Goal: Communication & Community: Answer question/provide support

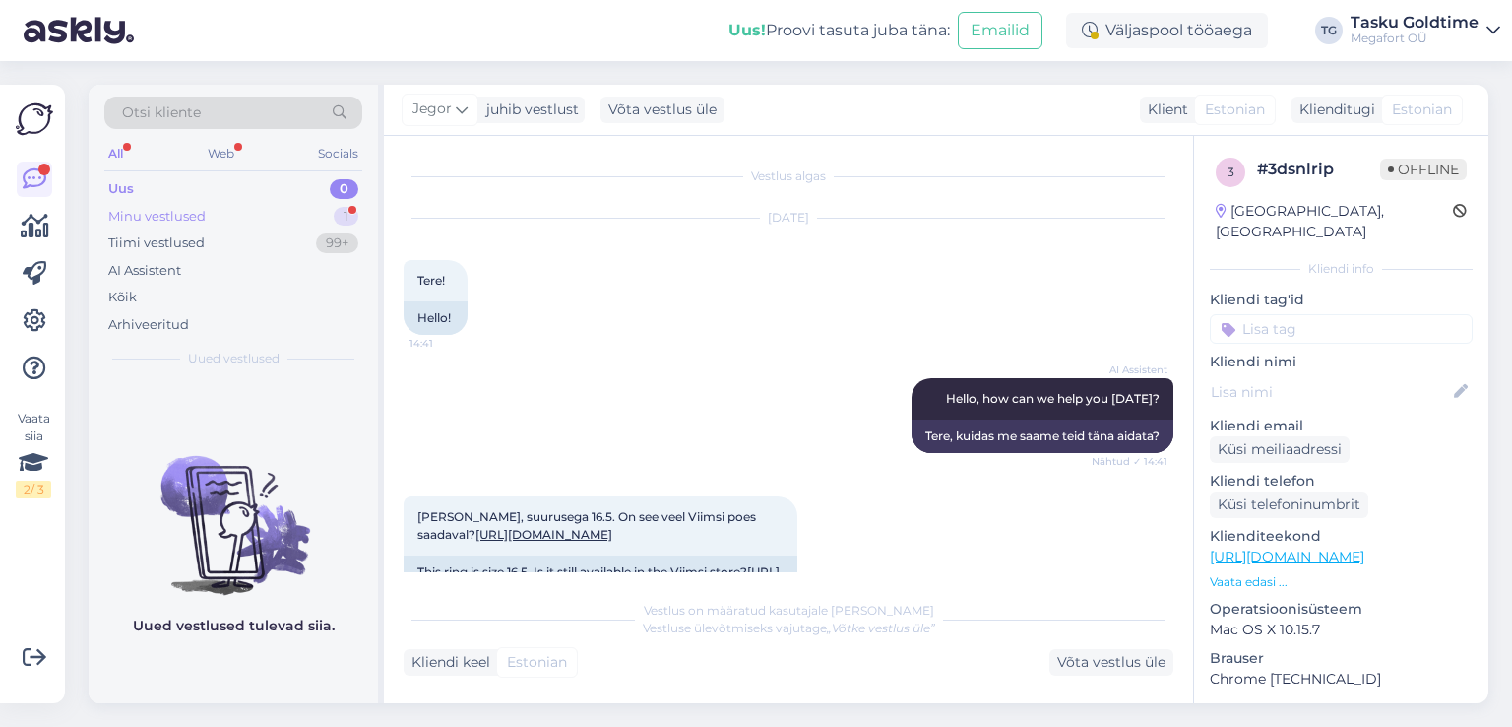
scroll to position [856, 0]
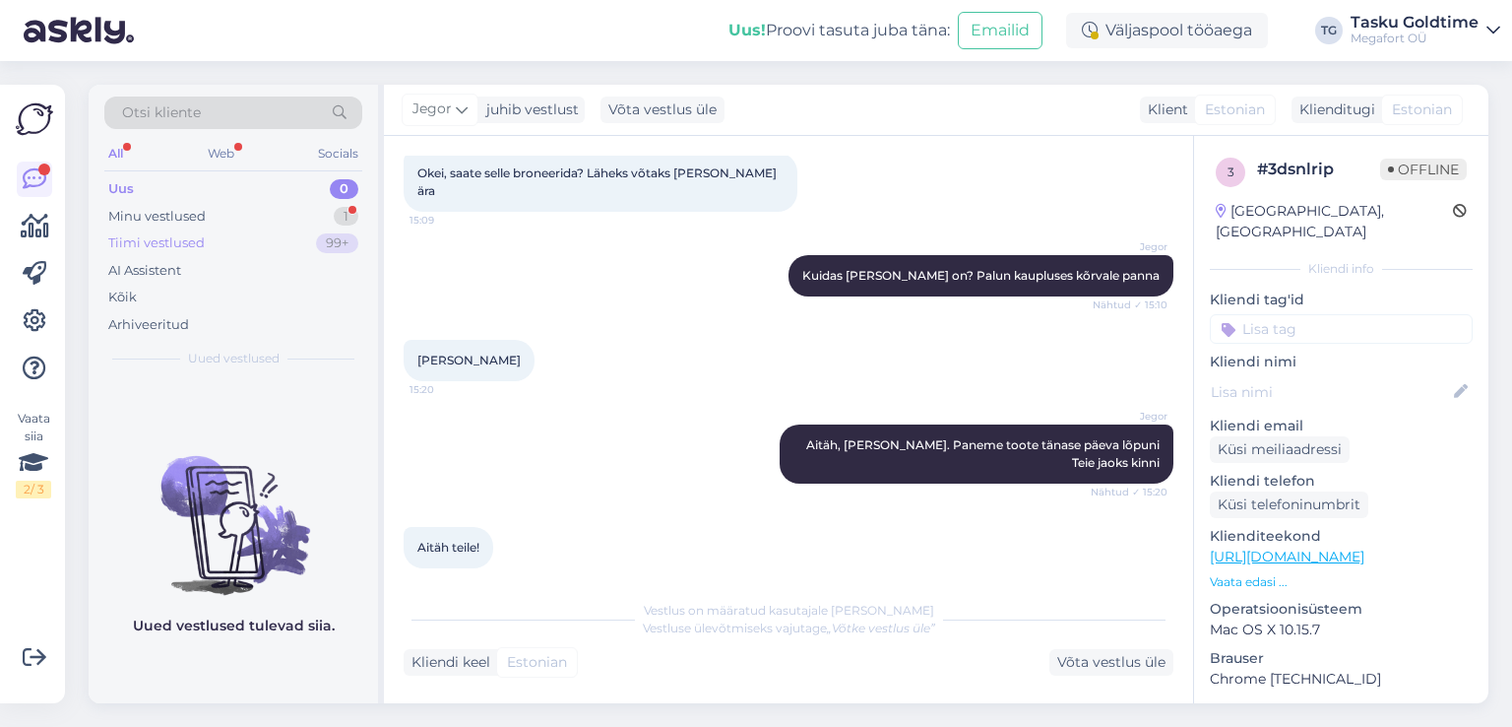
click at [268, 237] on div "Tiimi vestlused 99+" at bounding box center [233, 243] width 258 height 28
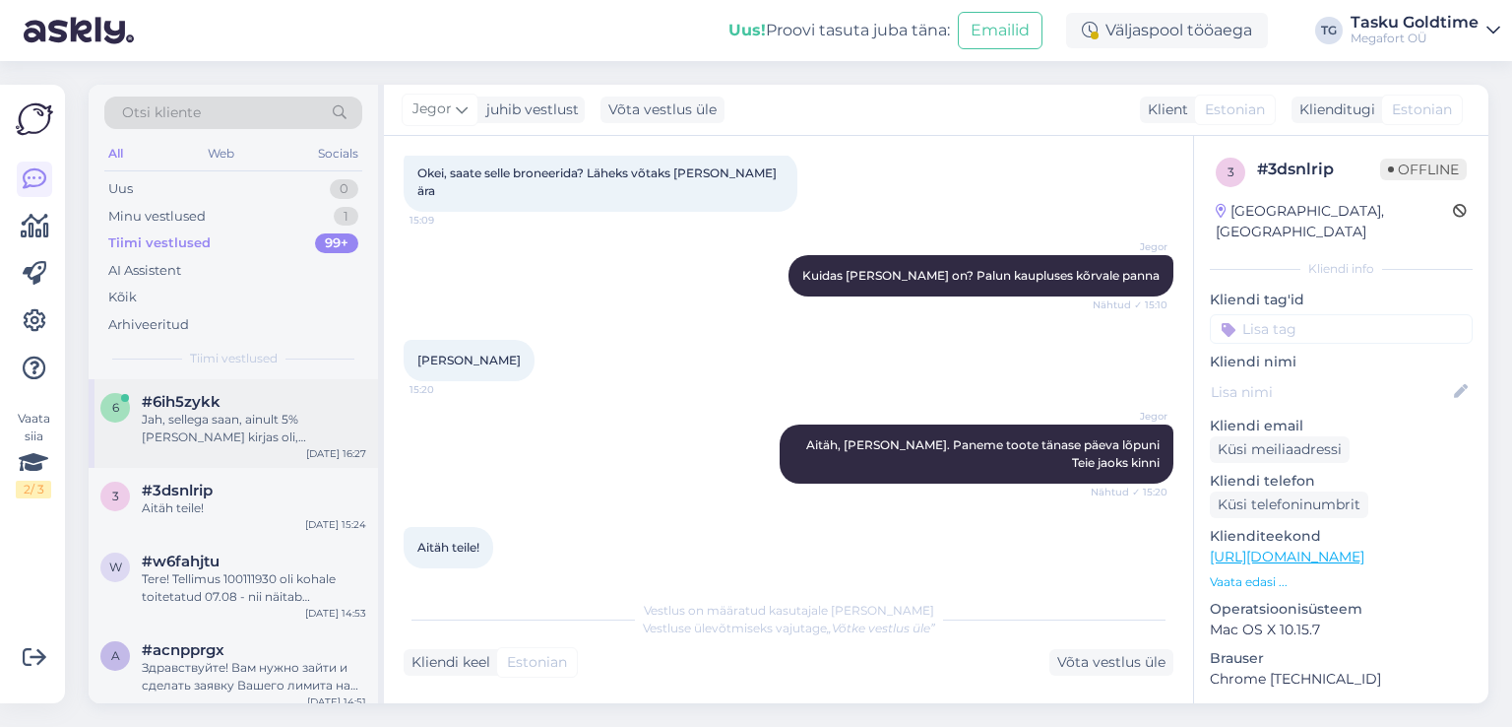
click at [346, 415] on div "Jah, sellega saan, ainult 5% [PERSON_NAME] kirjas oli, [PERSON_NAME] saa. Kuid …" at bounding box center [254, 428] width 225 height 35
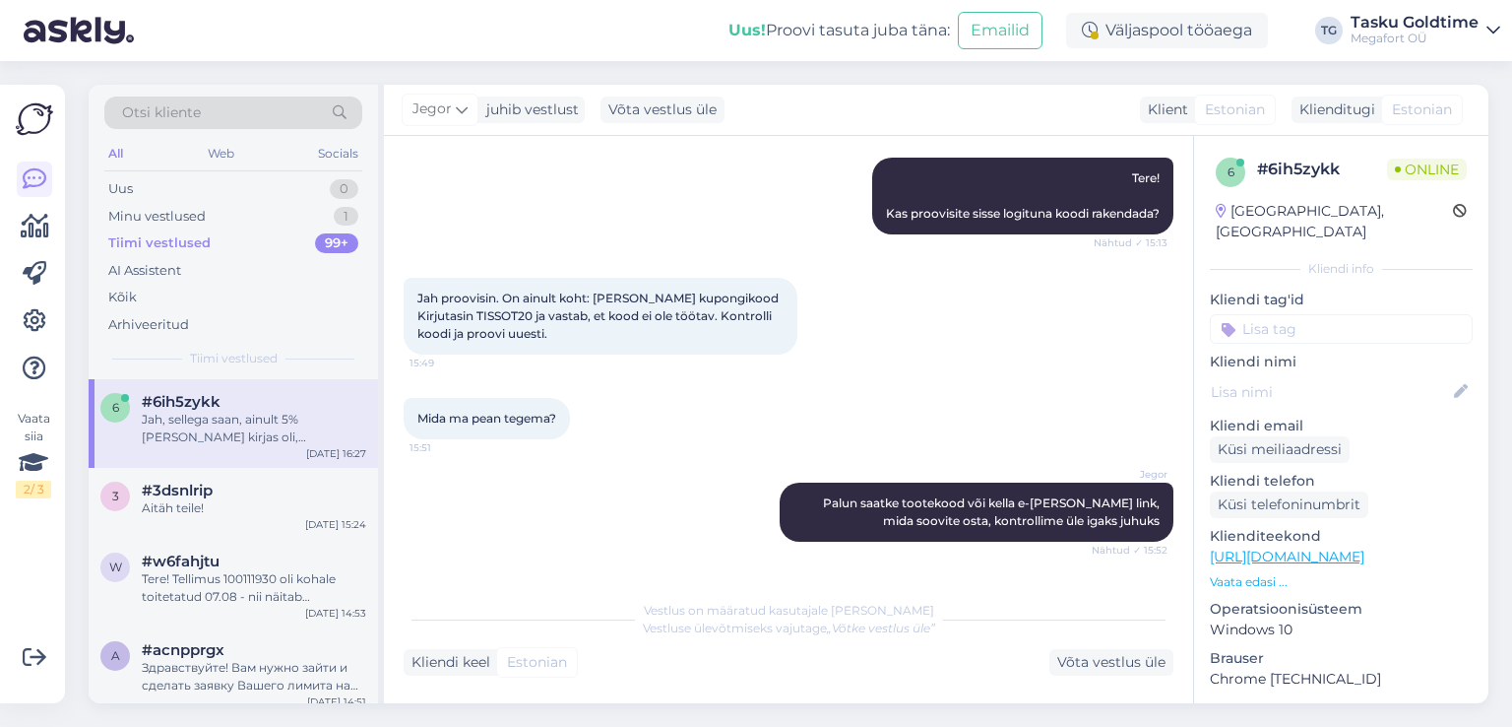
scroll to position [689, 0]
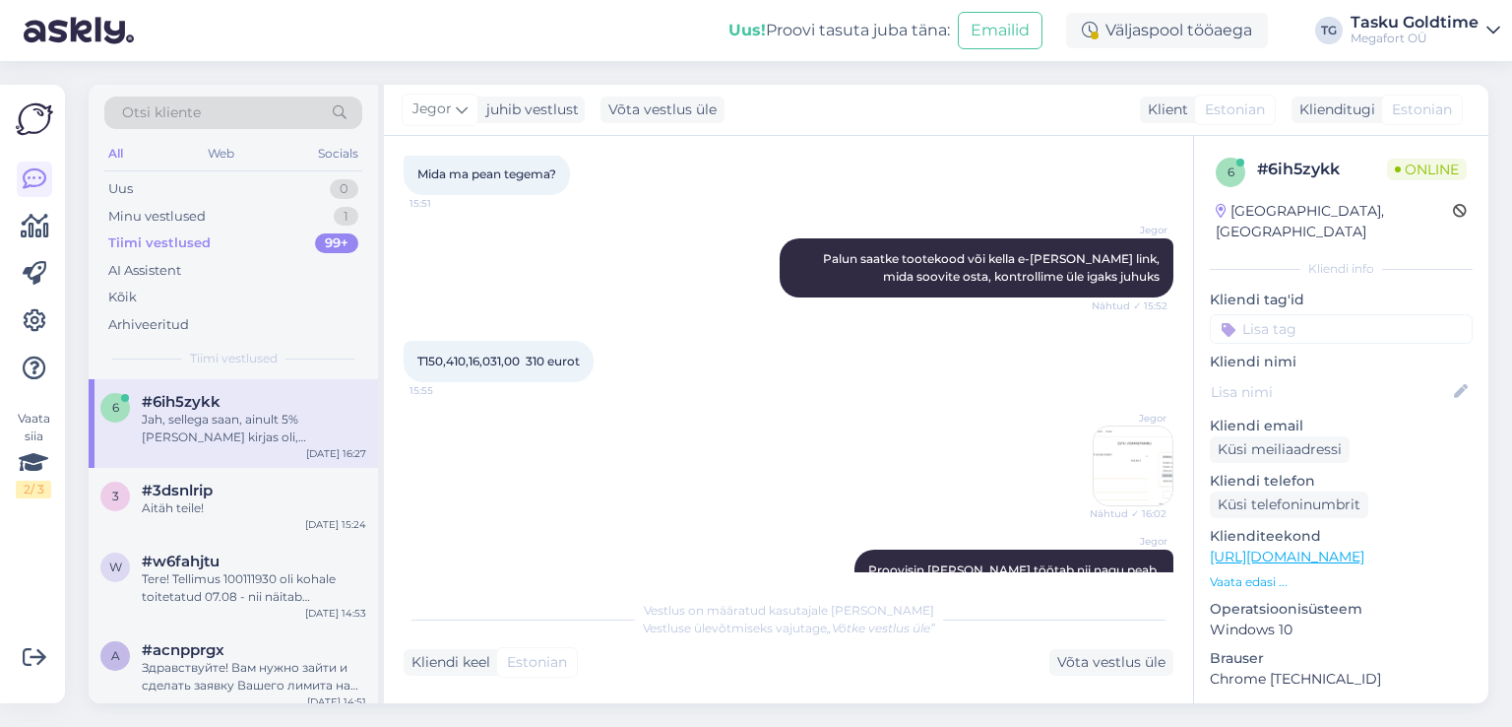
click at [1110, 462] on img at bounding box center [1133, 465] width 79 height 79
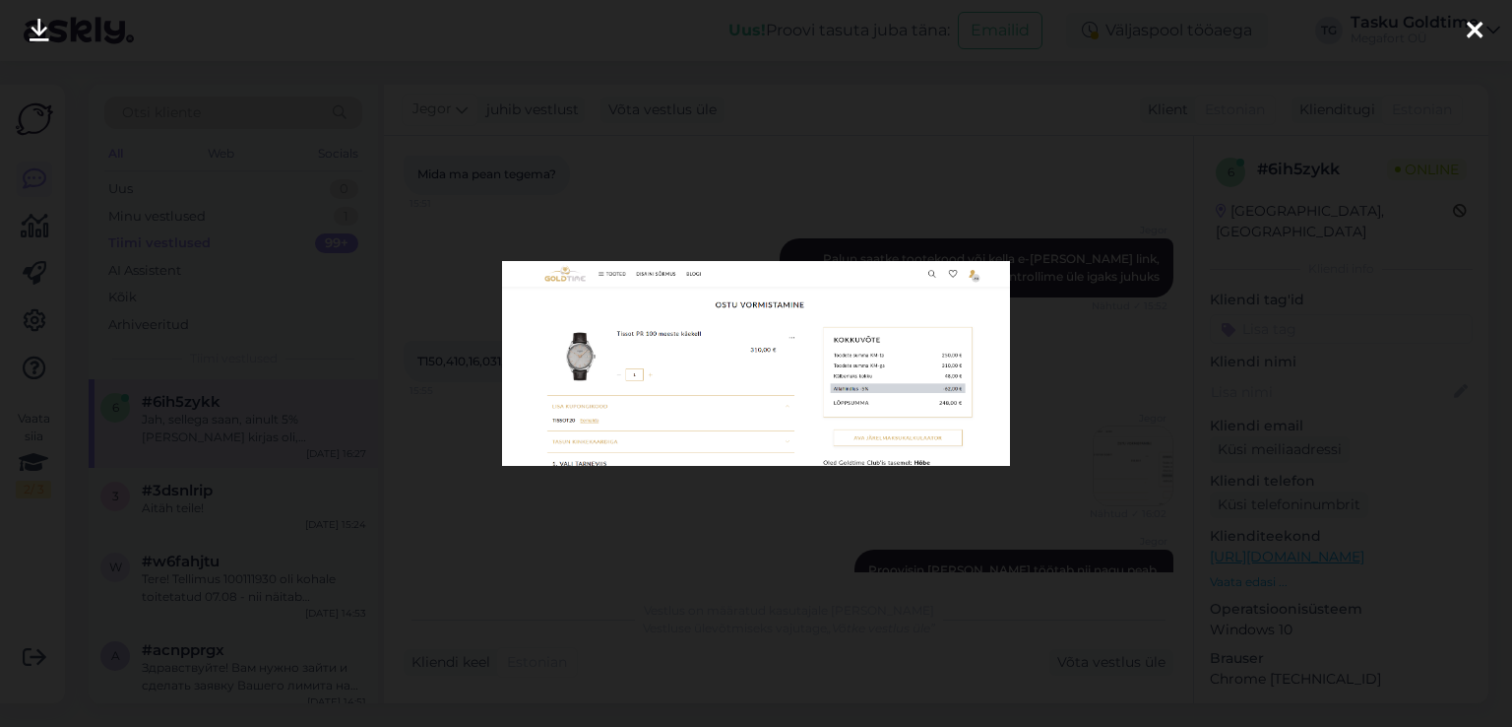
click at [1085, 448] on div at bounding box center [756, 363] width 1512 height 727
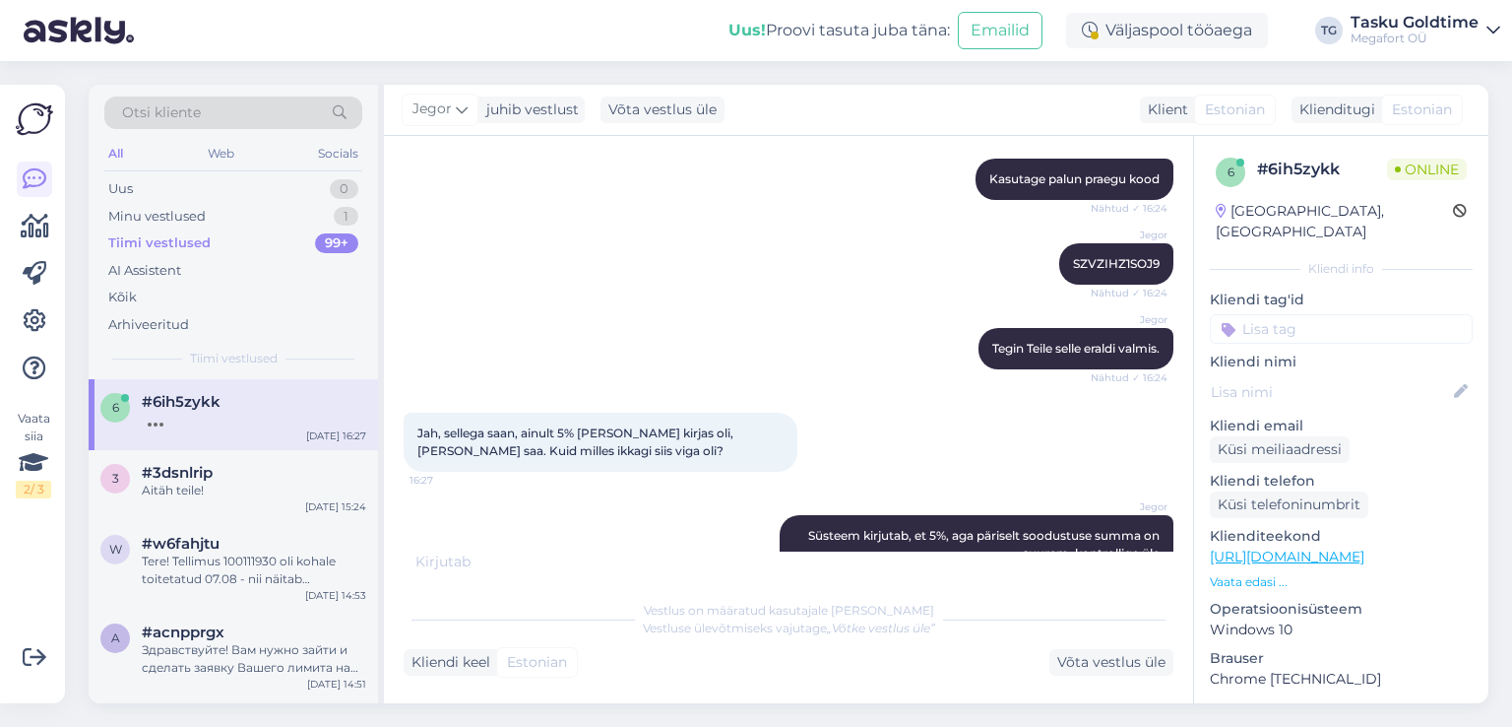
scroll to position [2127, 0]
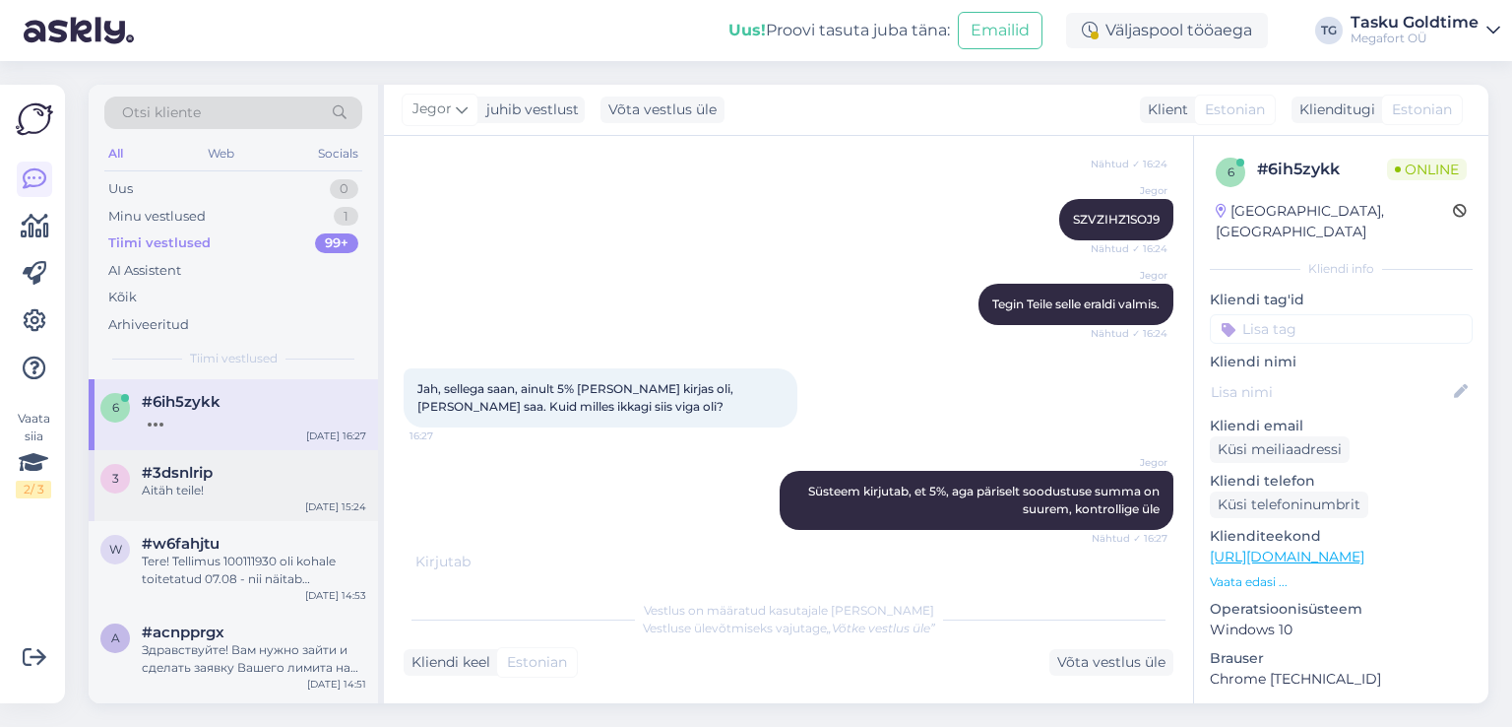
click at [290, 496] on div "Aitäh teile!" at bounding box center [254, 491] width 225 height 18
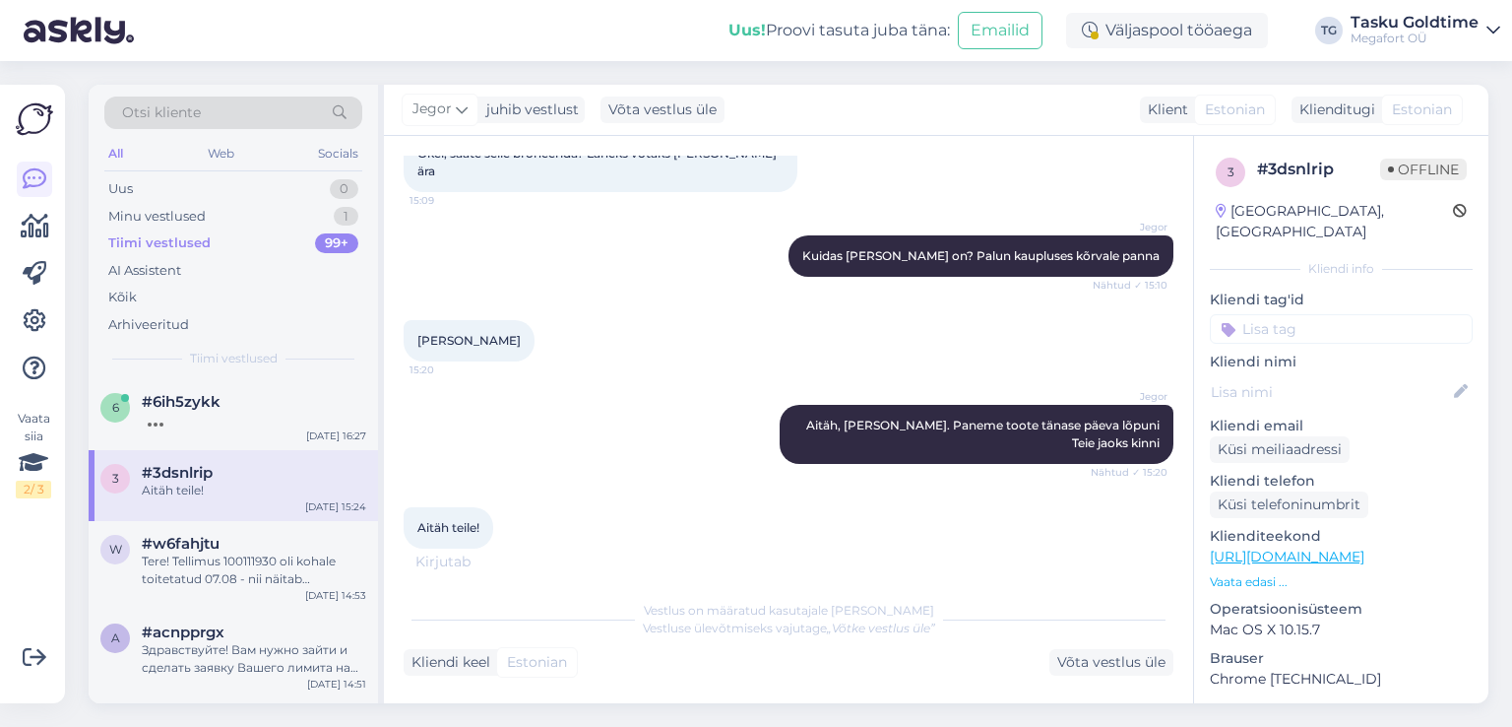
scroll to position [876, 0]
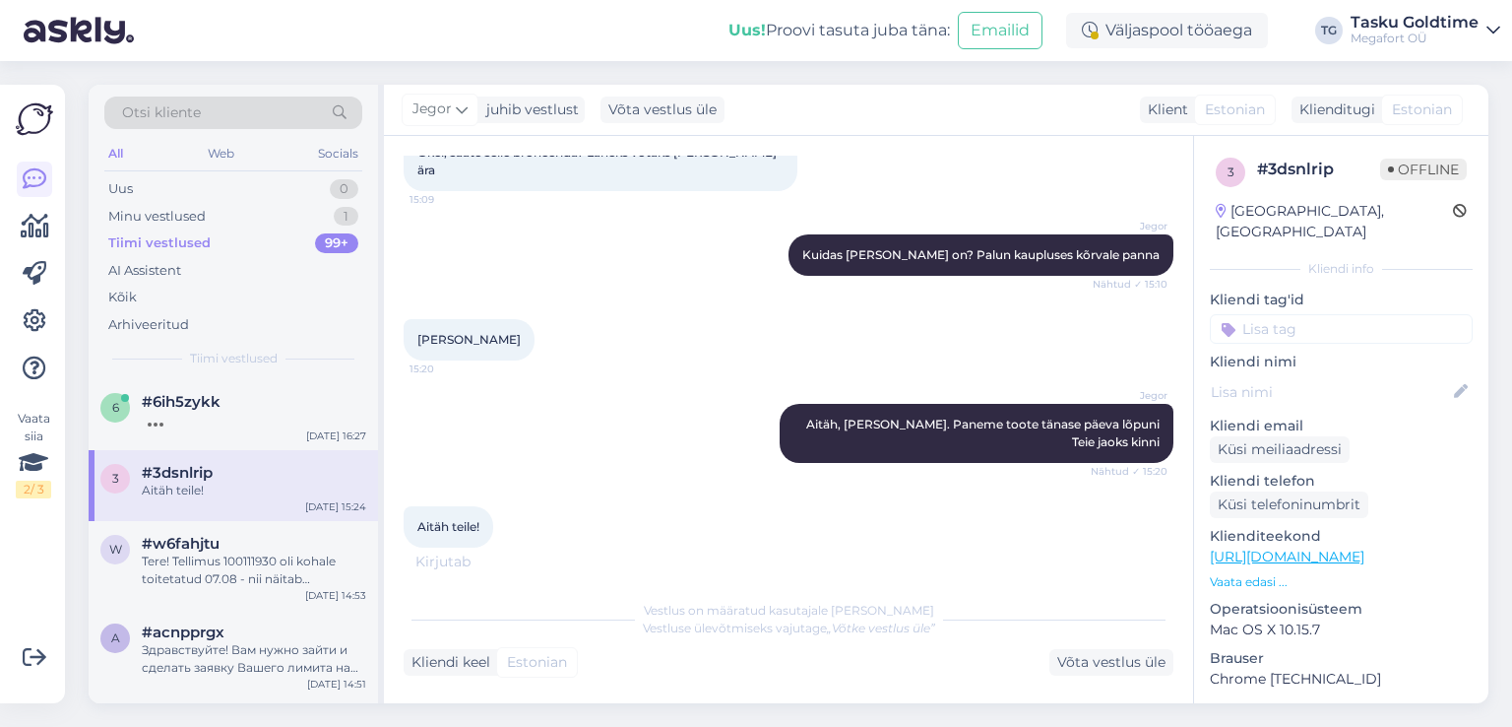
click at [292, 455] on div "3 #3dsnlrip Aitäh teile! [DATE] 15:24" at bounding box center [234, 485] width 290 height 71
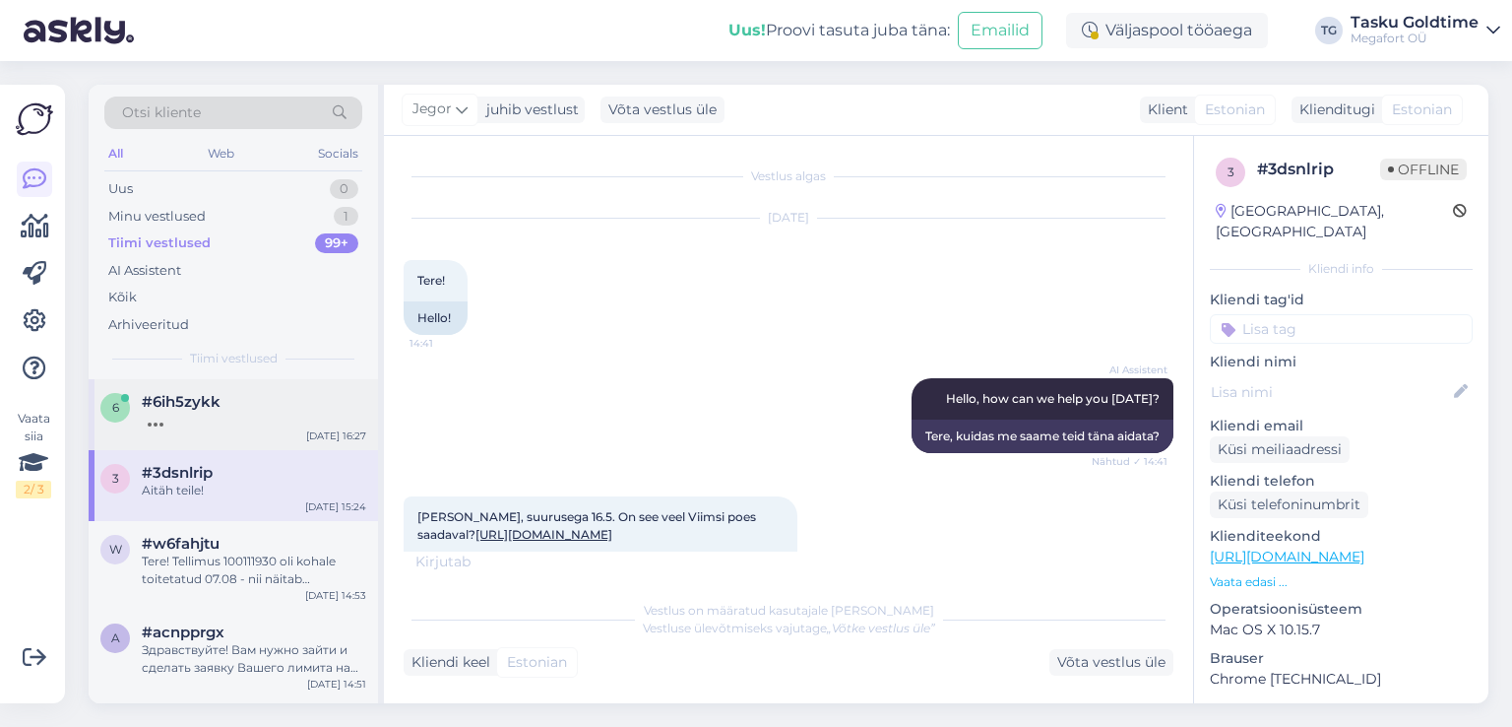
click at [303, 426] on div at bounding box center [254, 420] width 225 height 18
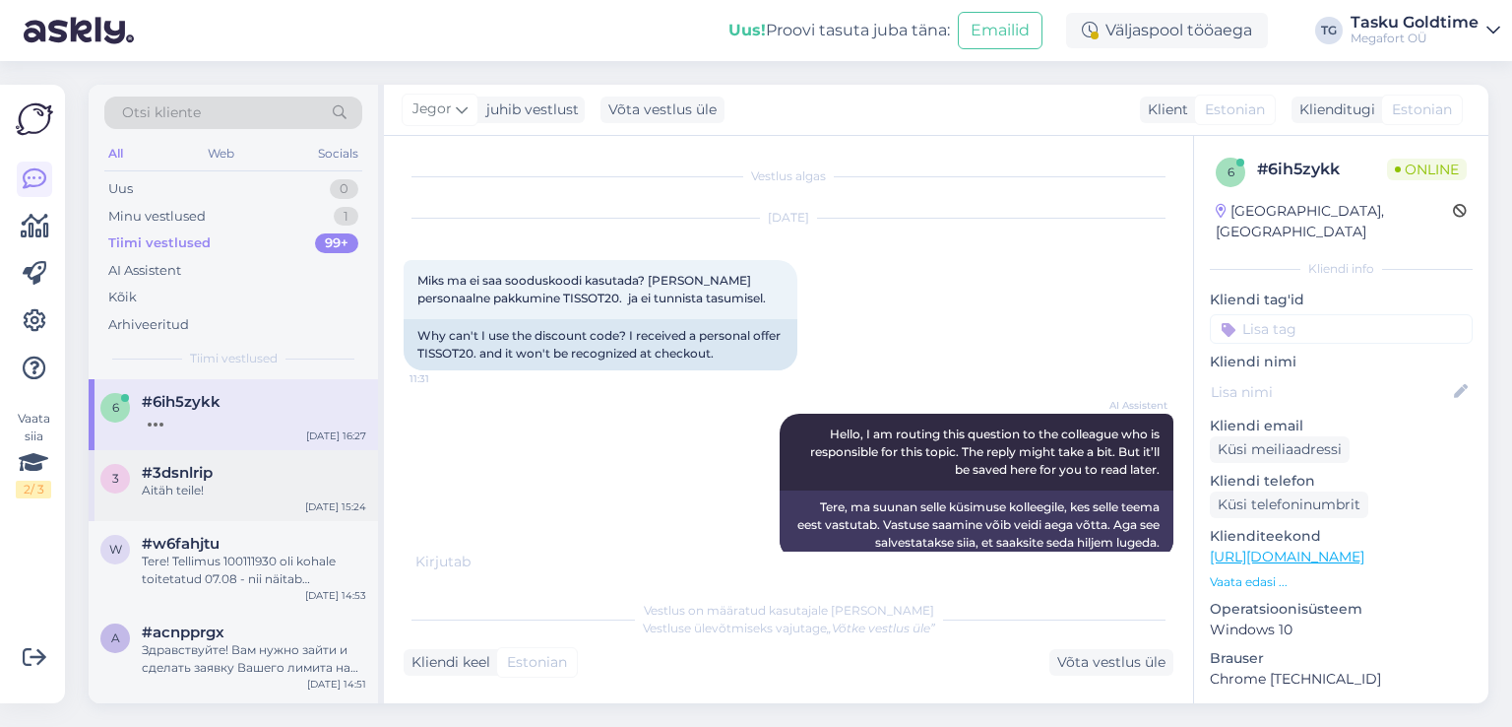
scroll to position [2127, 0]
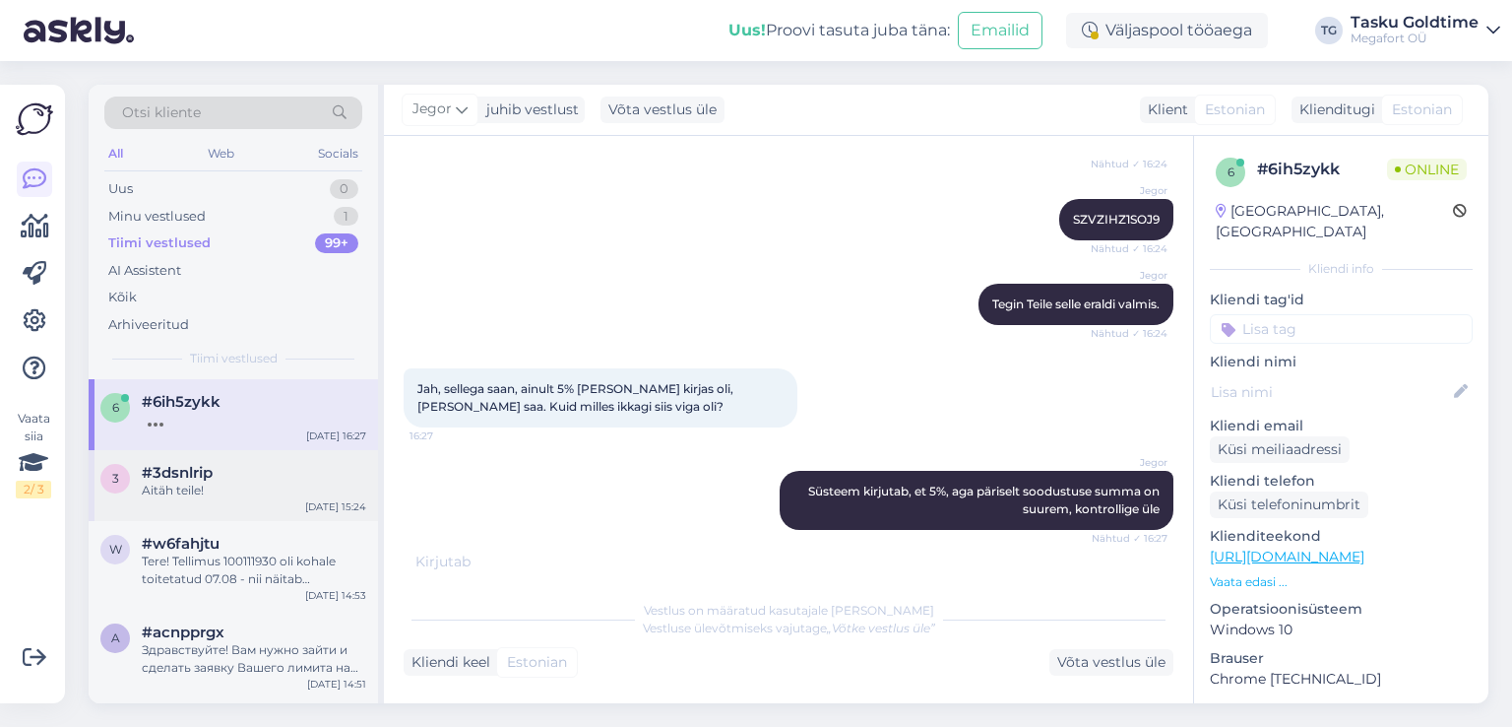
click at [252, 493] on div "Aitäh teile!" at bounding box center [254, 491] width 225 height 18
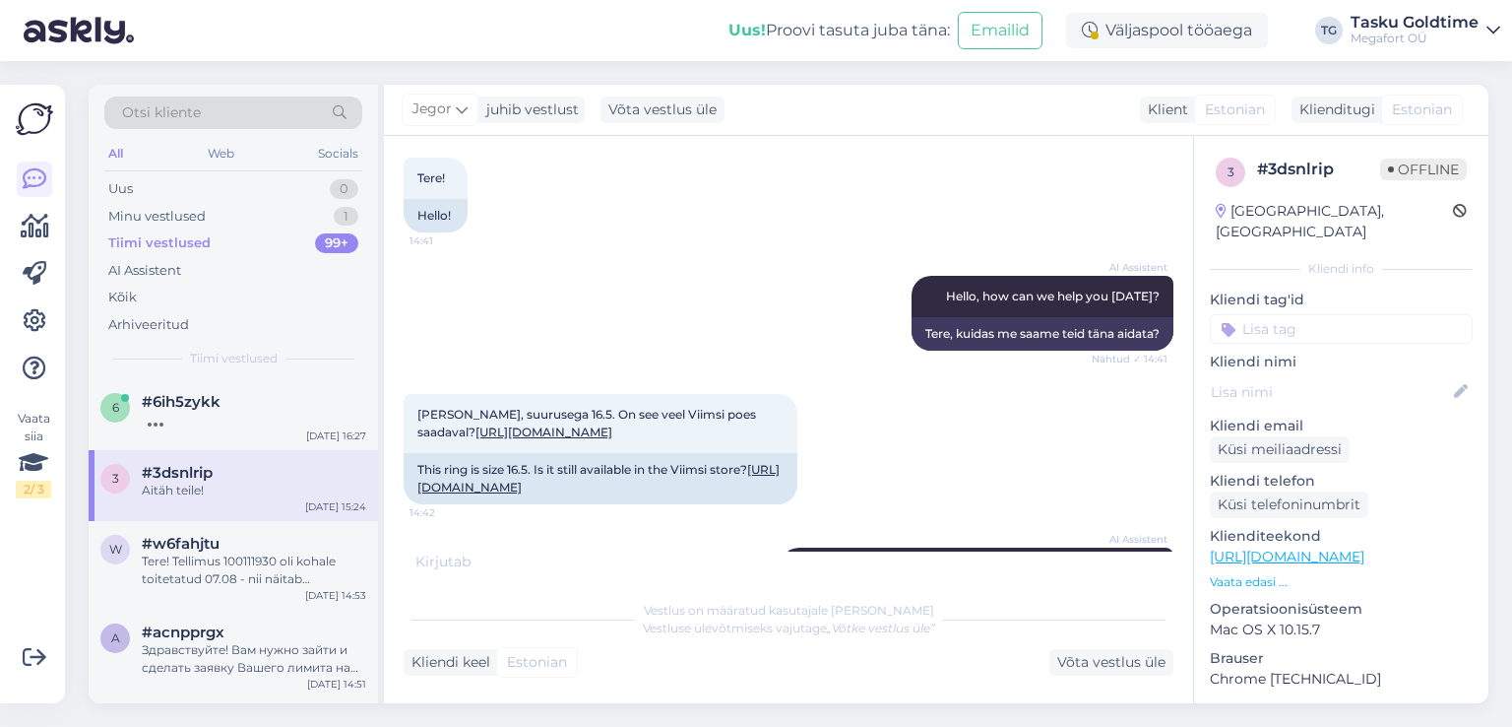
scroll to position [0, 0]
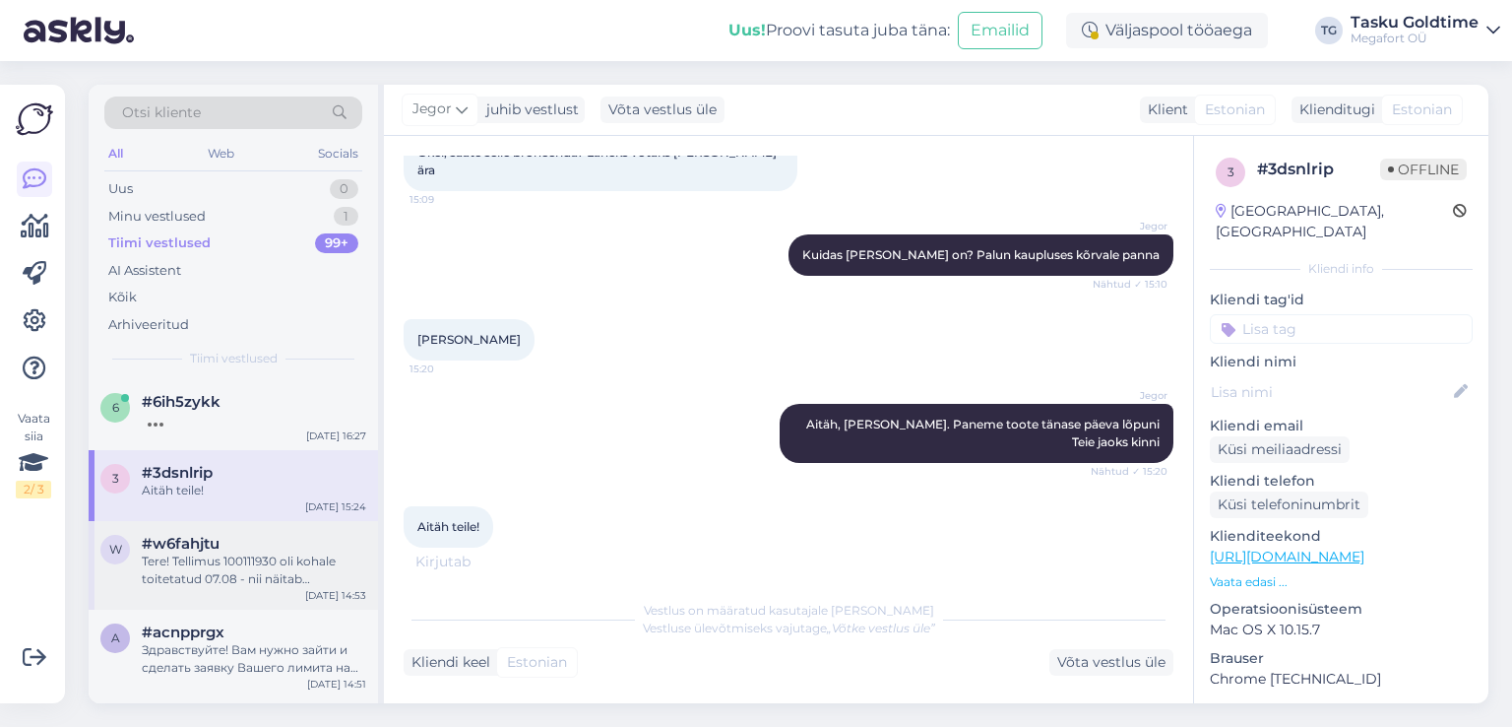
click at [326, 572] on div "Tere! Tellimus 100111930 oli kohale toitetatud 07.08 - nii näitab Smartposti sü…" at bounding box center [254, 569] width 225 height 35
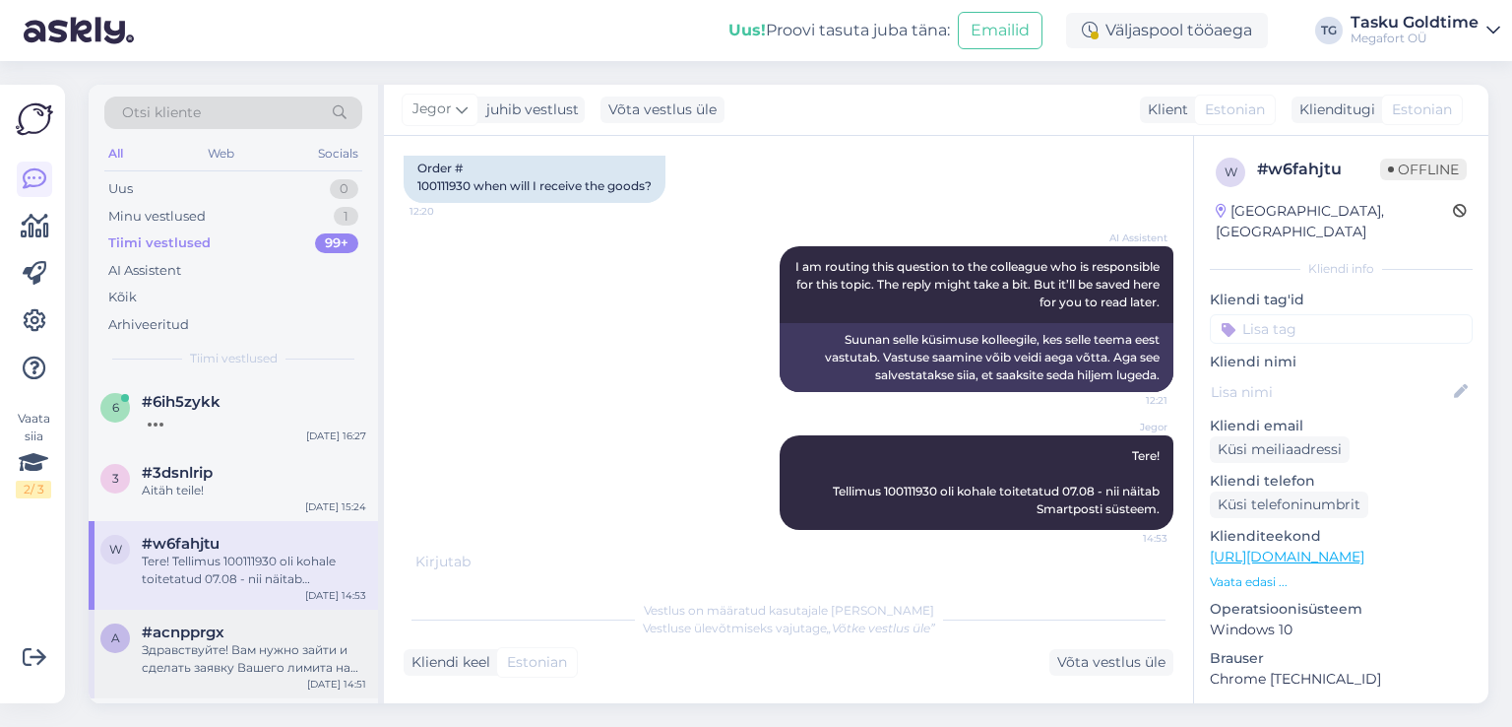
click at [263, 649] on div "Здравствуйте! Вам нужно зайти и сделать заявку Вашего лимита на сайте ESTO (пре…" at bounding box center [254, 658] width 225 height 35
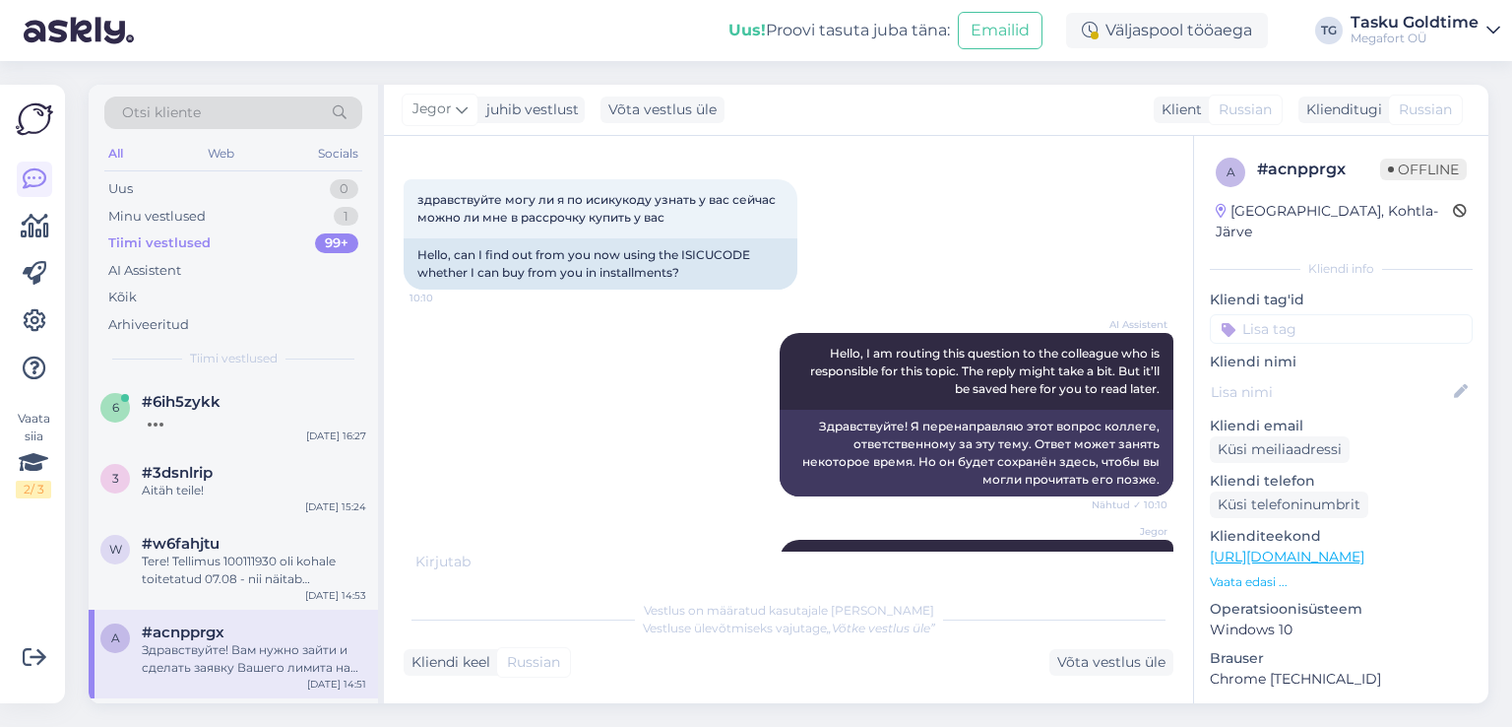
scroll to position [0, 0]
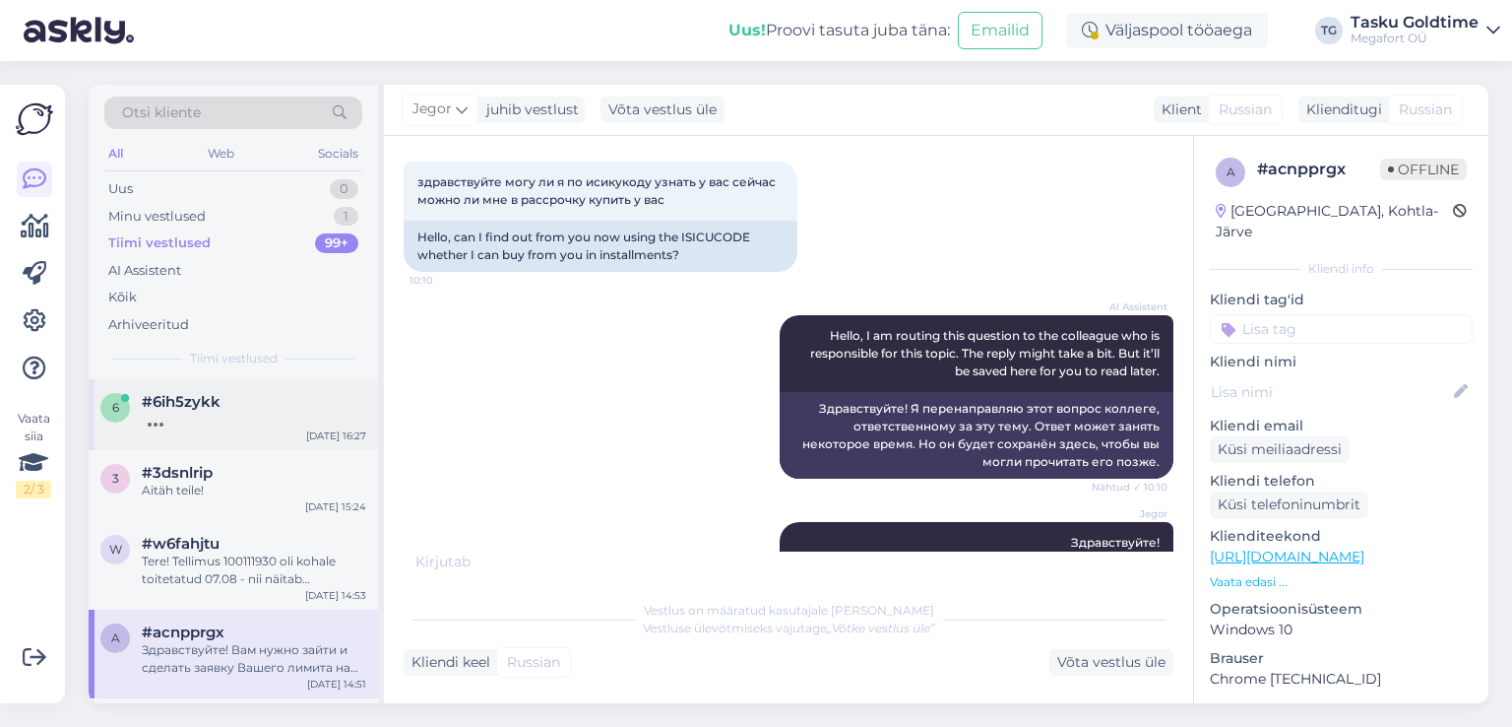
click at [199, 409] on span "#6ih5zykk" at bounding box center [181, 402] width 79 height 18
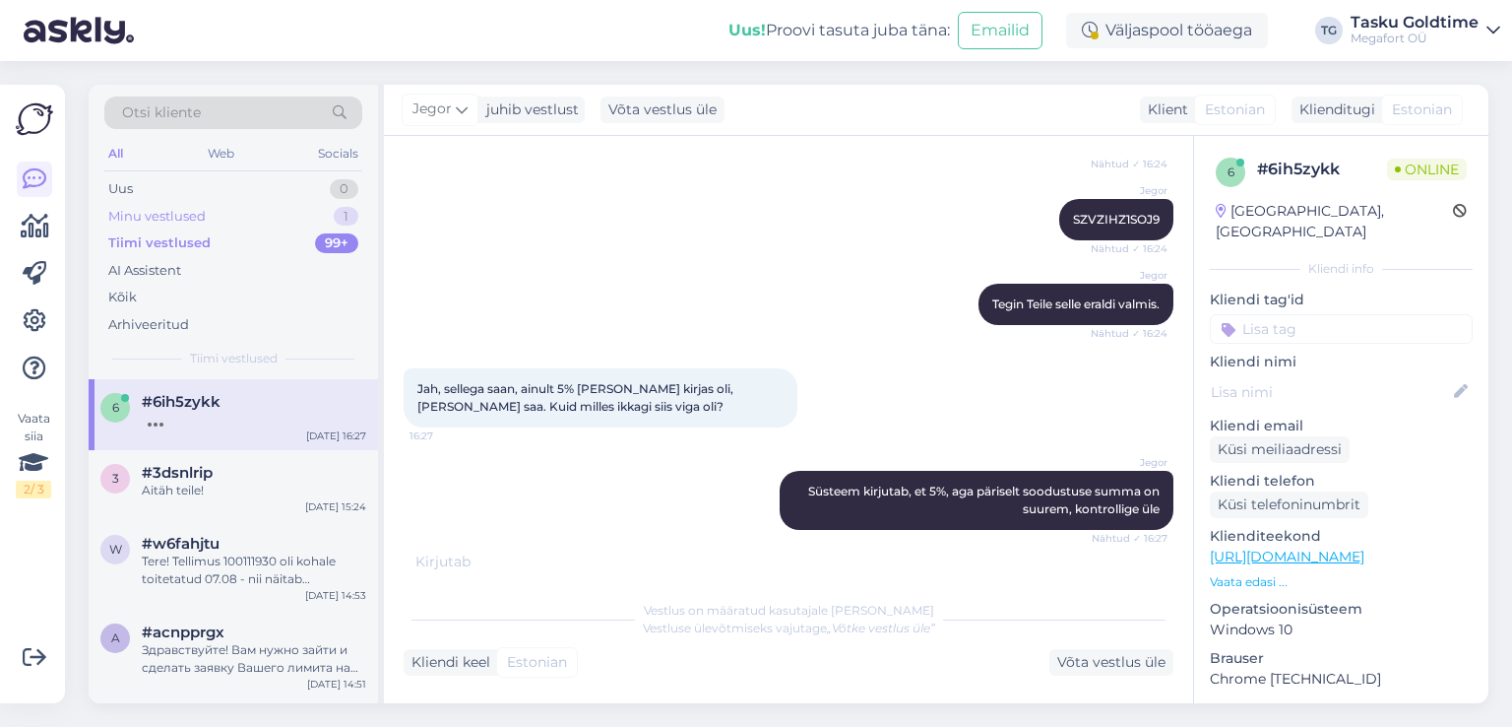
scroll to position [2106, 0]
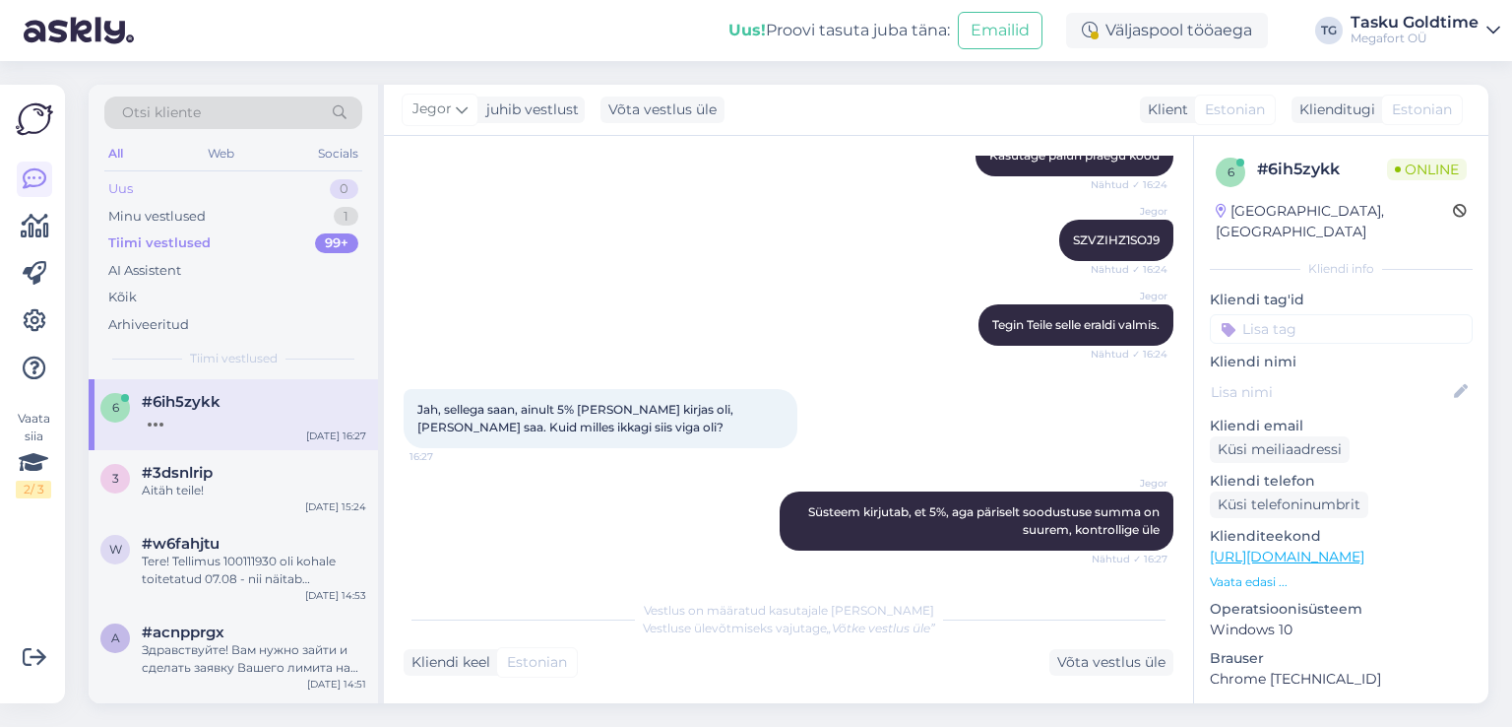
click at [308, 187] on div "Uus 0" at bounding box center [233, 189] width 258 height 28
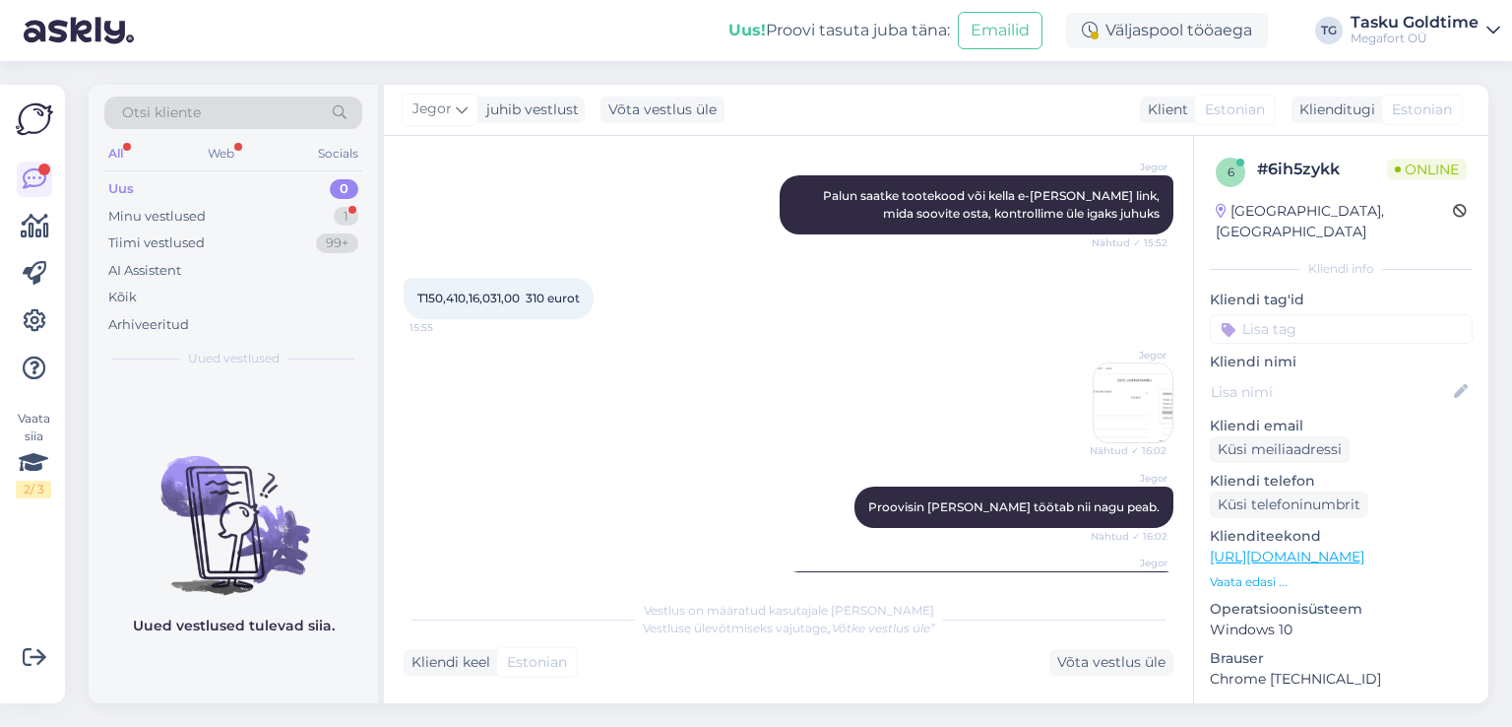
scroll to position [757, 0]
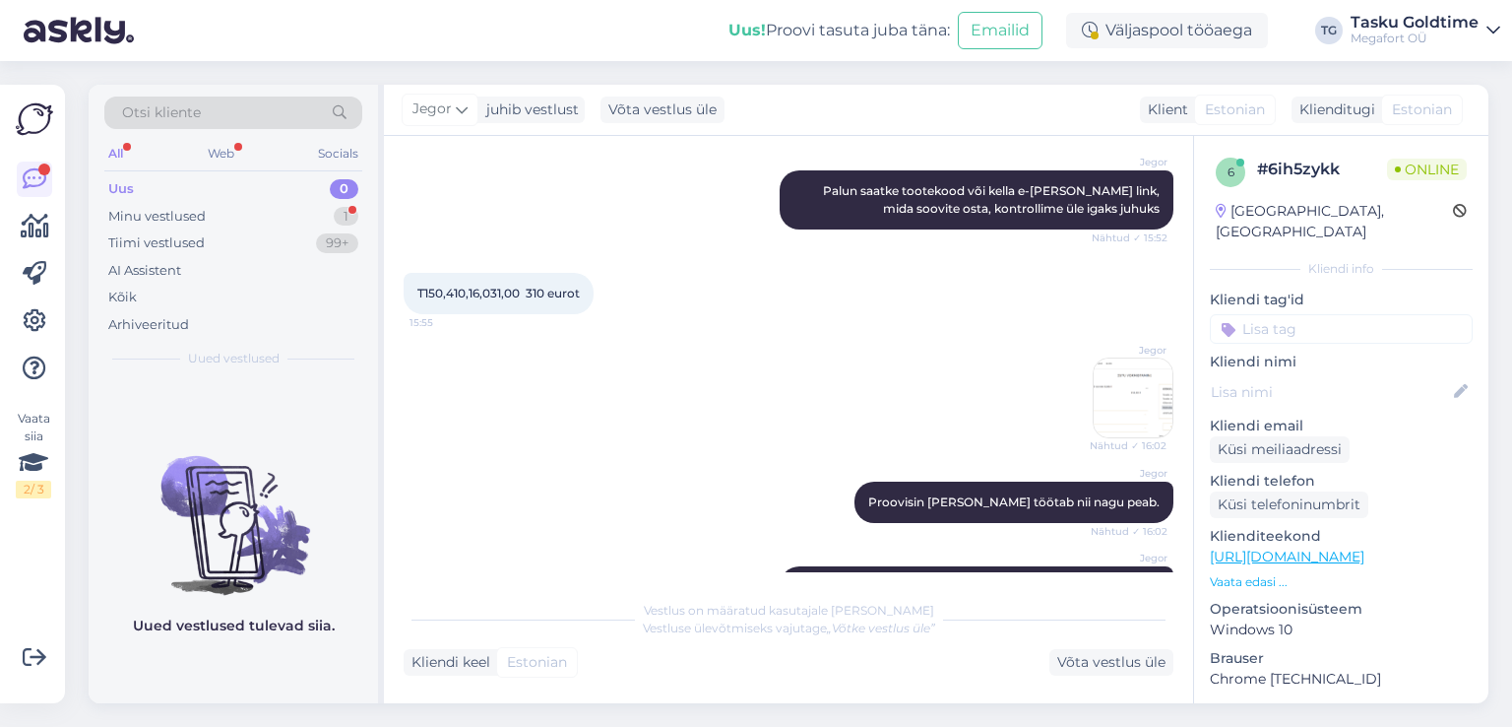
click at [1115, 389] on img at bounding box center [1133, 397] width 79 height 79
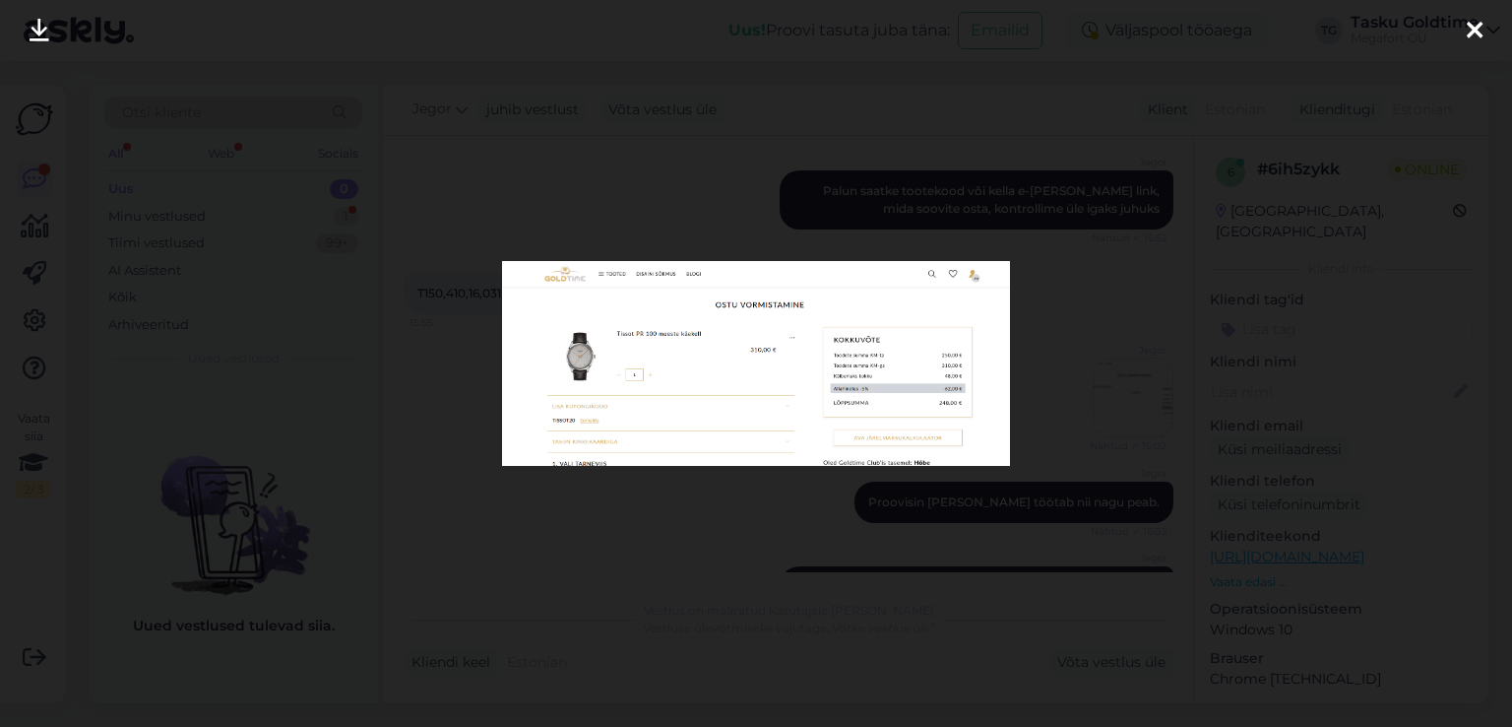
click at [1069, 393] on div at bounding box center [756, 363] width 1512 height 727
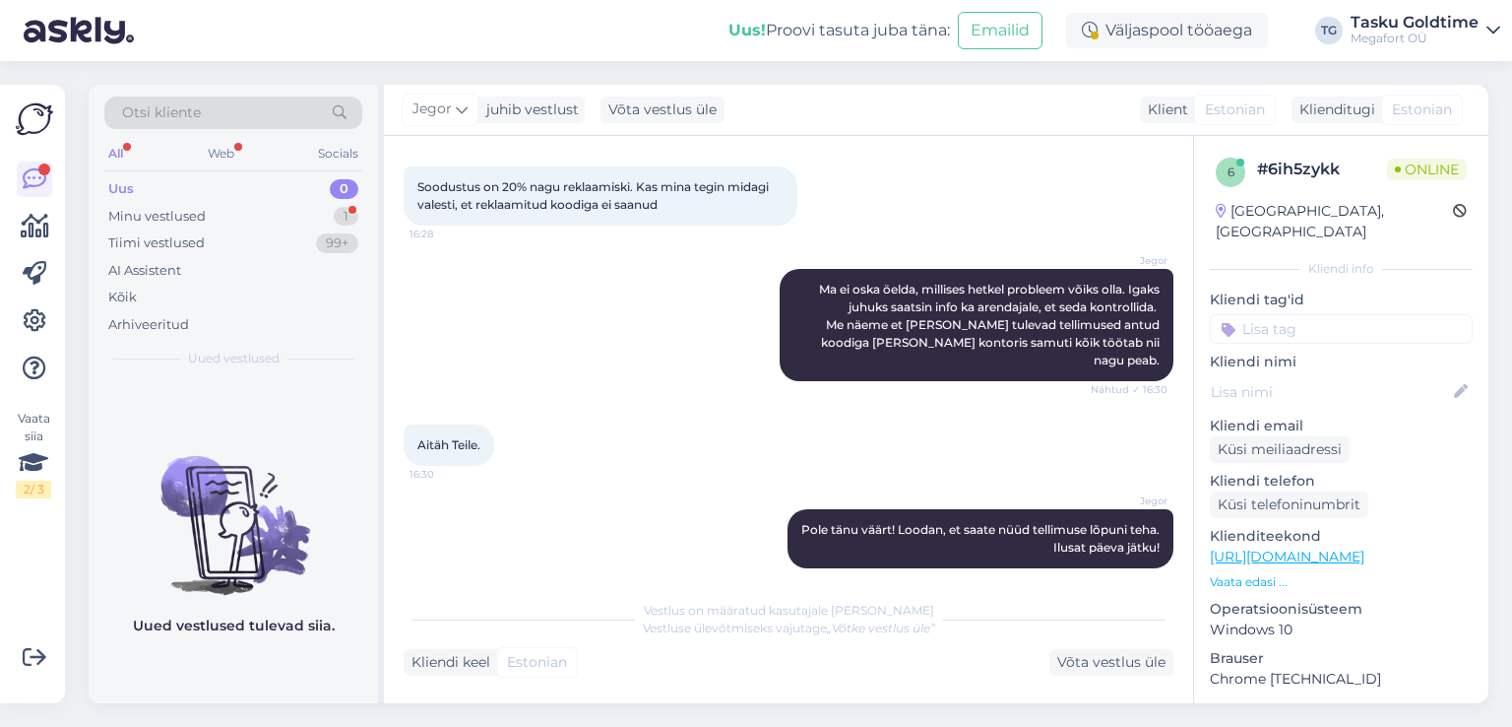
scroll to position [2533, 0]
click at [220, 210] on div "Minu vestlused 1" at bounding box center [233, 217] width 258 height 28
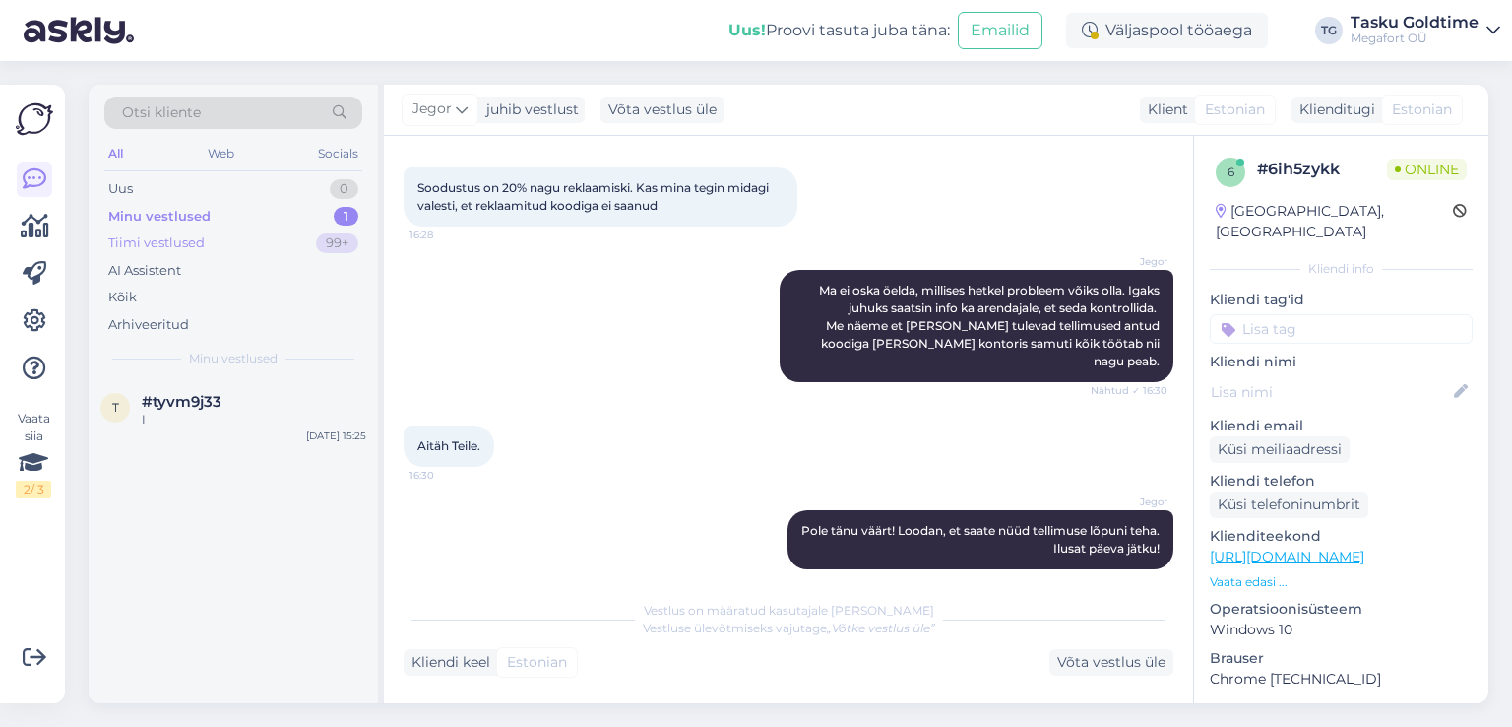
click at [231, 243] on div "Tiimi vestlused 99+" at bounding box center [233, 243] width 258 height 28
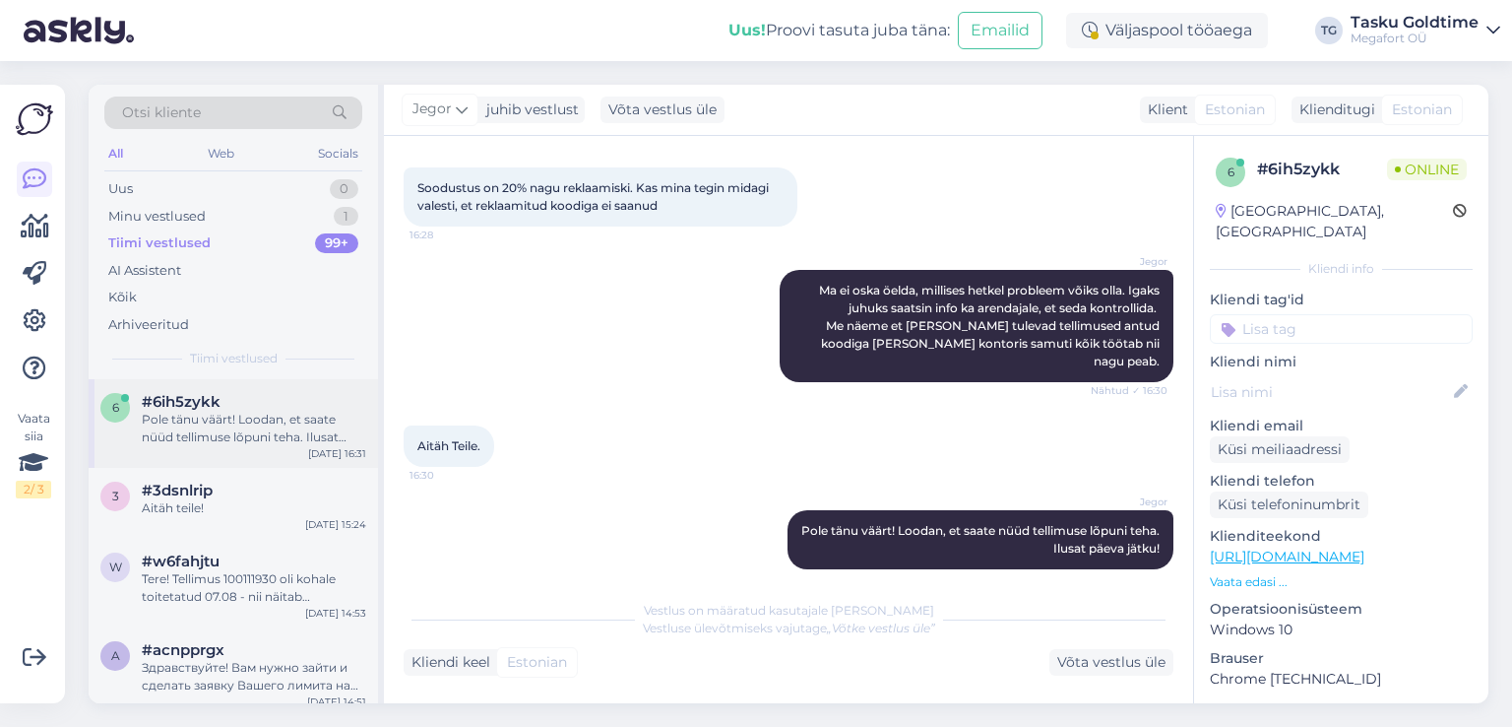
click at [247, 430] on div "Pole tänu väärt! Loodan, et saate nüüd tellimuse lõpuni teha. Ilusat päeva jätk…" at bounding box center [254, 428] width 225 height 35
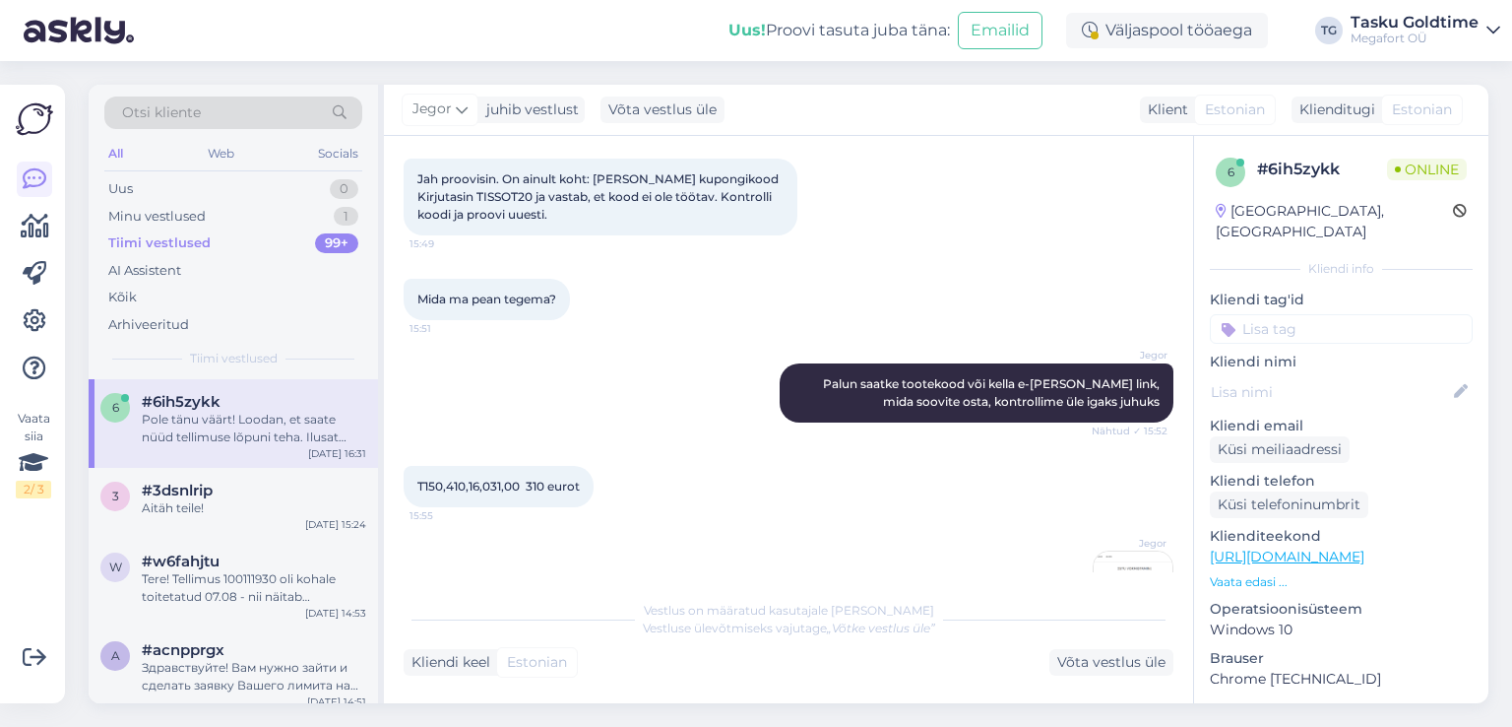
scroll to position [663, 0]
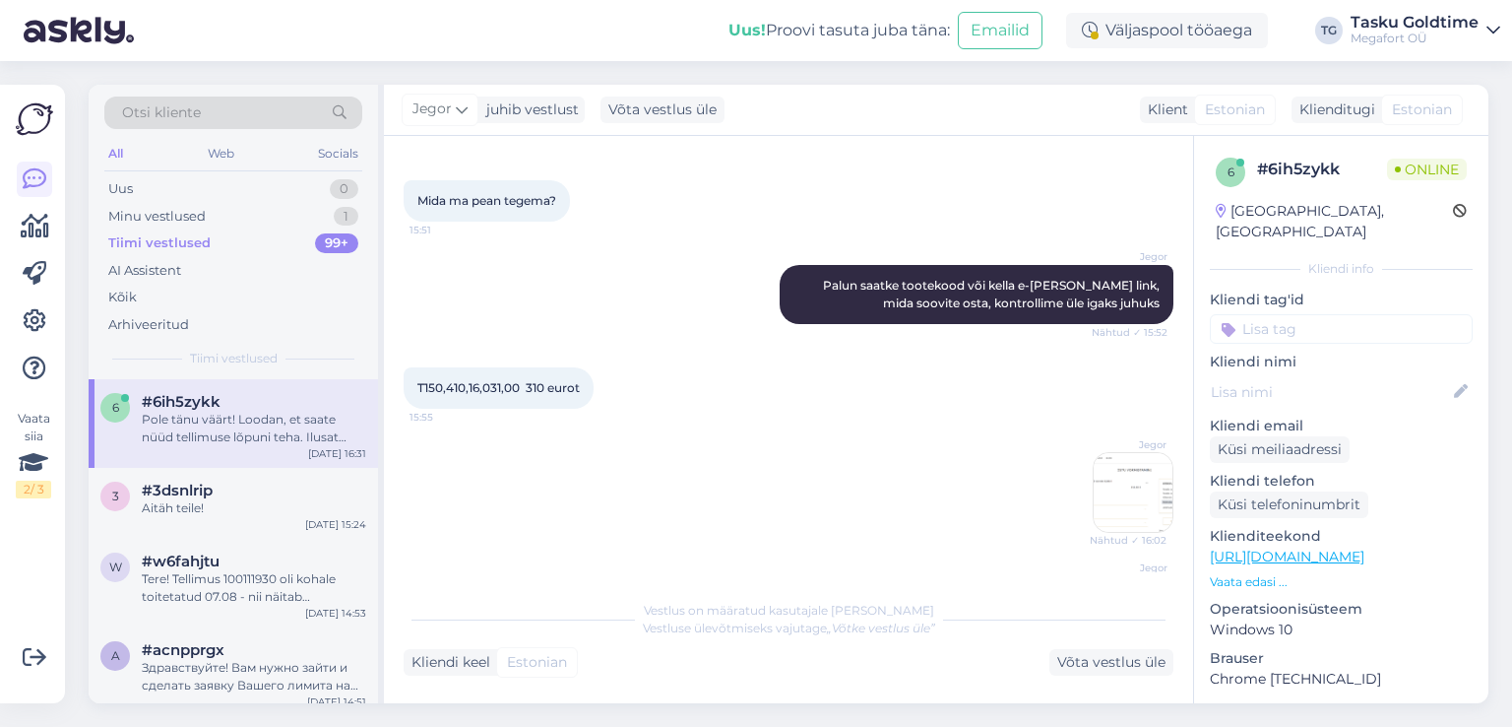
click at [1121, 490] on img at bounding box center [1133, 492] width 79 height 79
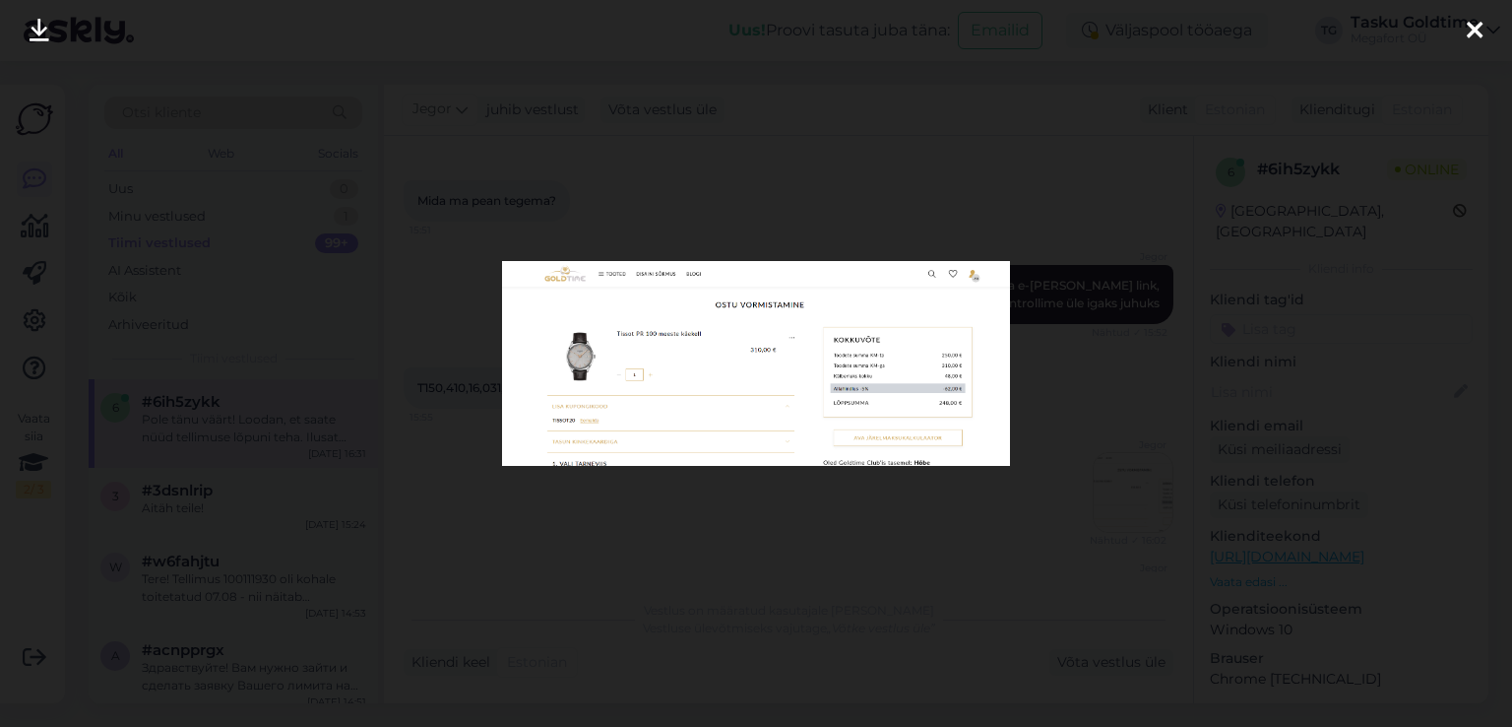
drag, startPoint x: 1059, startPoint y: 438, endPoint x: 1052, endPoint y: 430, distance: 10.5
click at [1054, 434] on div at bounding box center [756, 363] width 1512 height 727
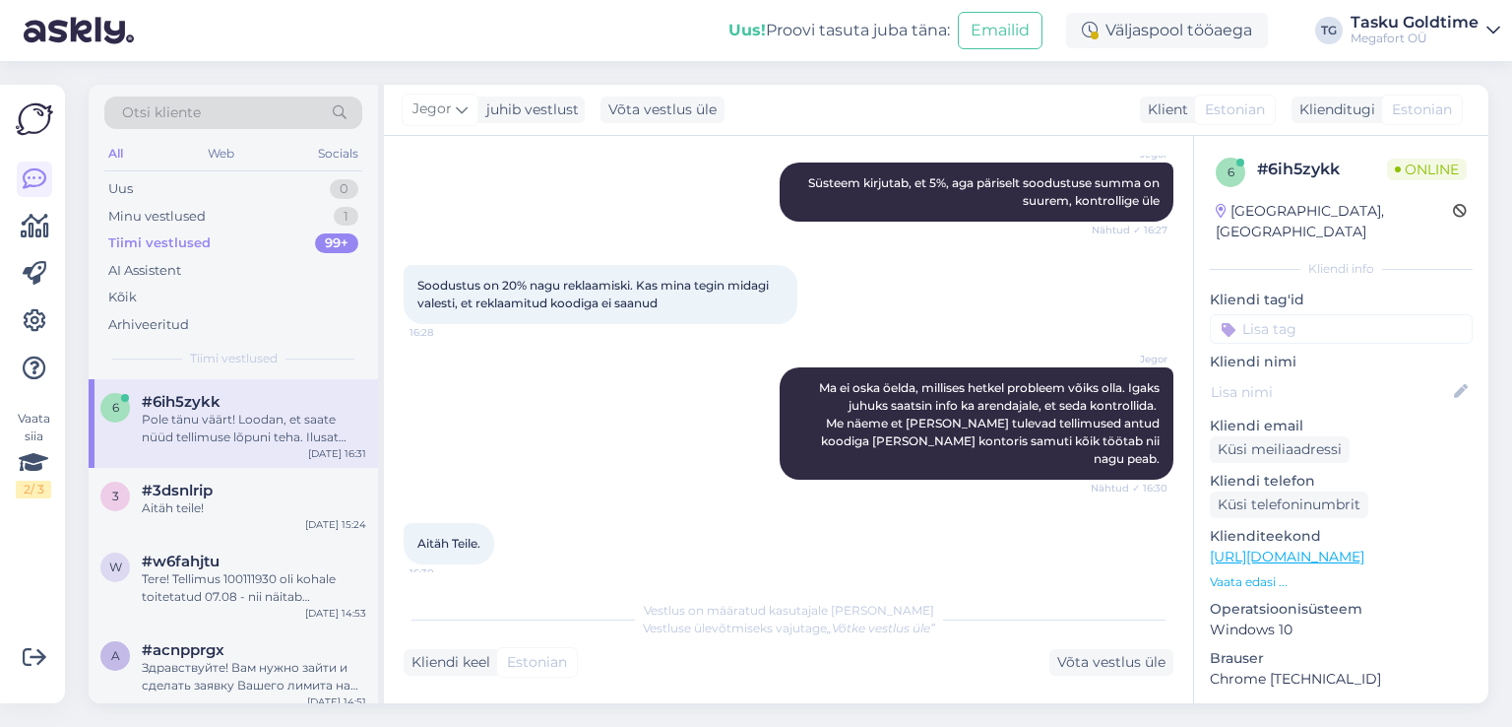
scroll to position [2533, 0]
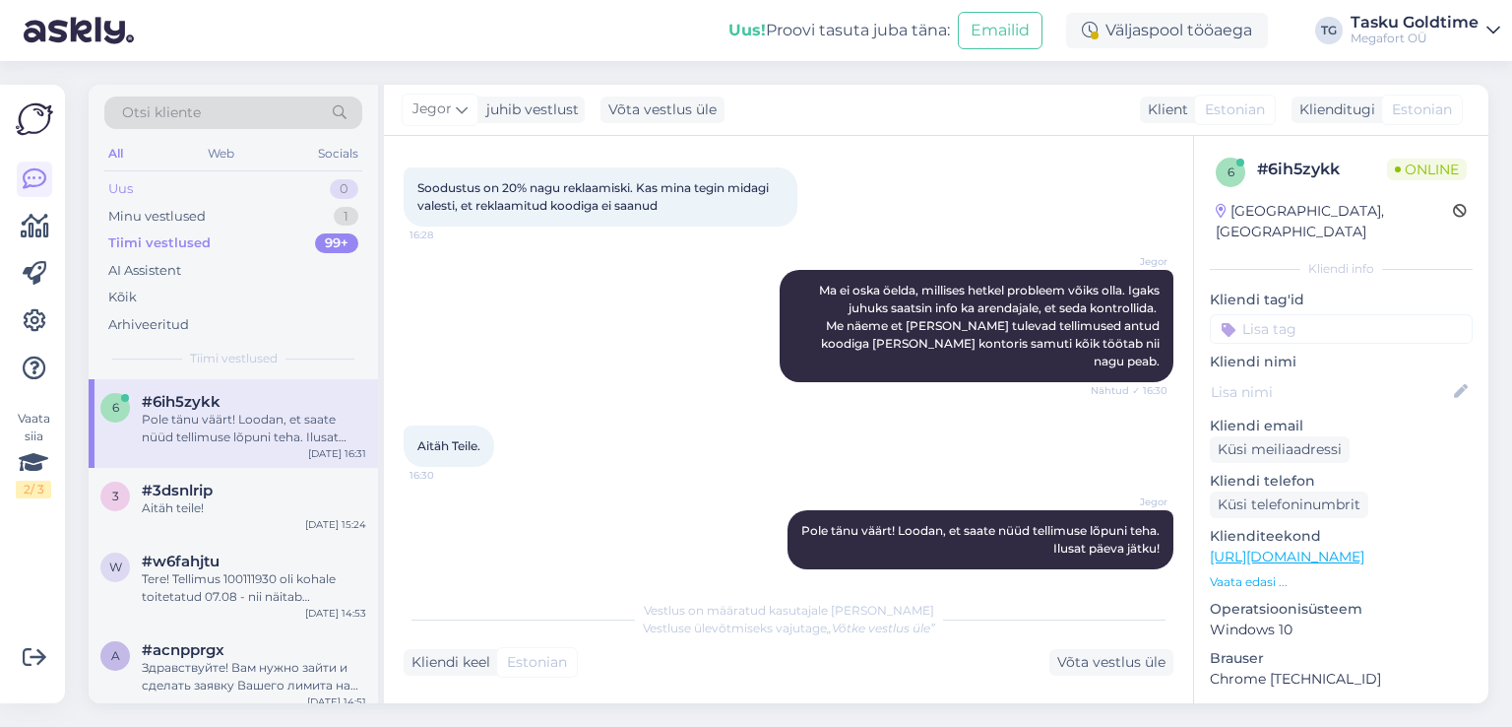
click at [318, 182] on div "Uus 0" at bounding box center [233, 189] width 258 height 28
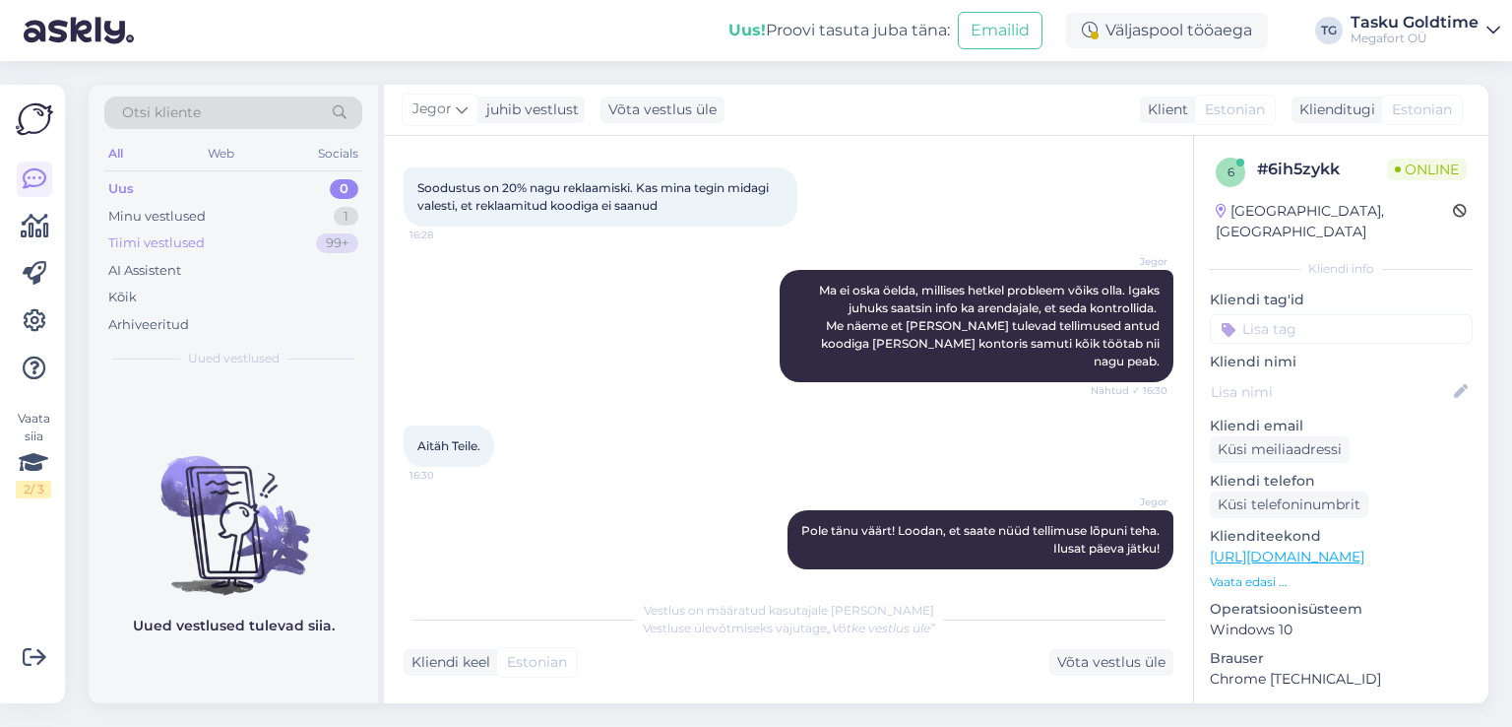
click at [270, 243] on div "Tiimi vestlused 99+" at bounding box center [233, 243] width 258 height 28
